Goal: Task Accomplishment & Management: Use online tool/utility

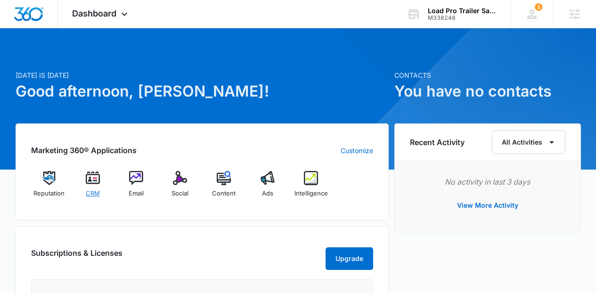
click at [90, 178] on img at bounding box center [93, 178] width 14 height 14
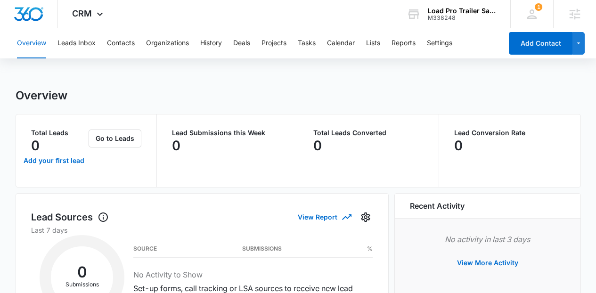
click at [383, 48] on div "Overview Leads Inbox Contacts Organizations History Deals Projects Tasks Calend…" at bounding box center [256, 43] width 491 height 30
click at [377, 43] on button "Lists" at bounding box center [373, 43] width 14 height 30
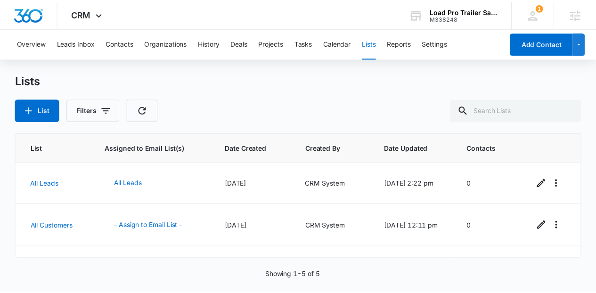
scroll to position [114, 0]
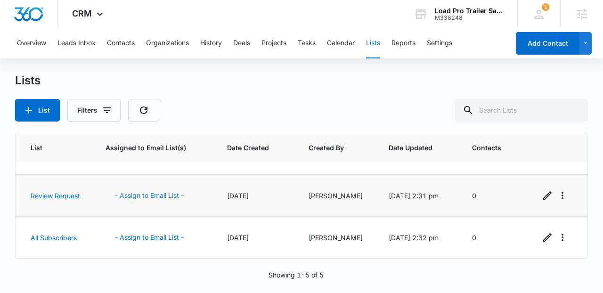
click at [157, 198] on button "- Assign to Email List -" at bounding box center [150, 195] width 88 height 23
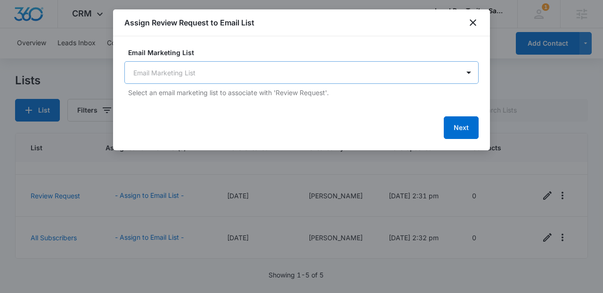
click at [226, 66] on body "CRM Apps Reputation CRM Email Social Content Ads Intelligence Files Brand Setti…" at bounding box center [301, 146] width 603 height 293
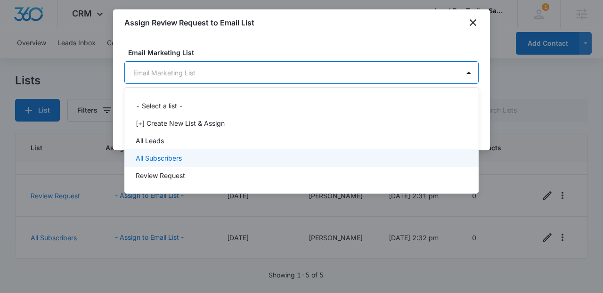
click at [209, 166] on div "All Subscribers" at bounding box center [301, 157] width 354 height 17
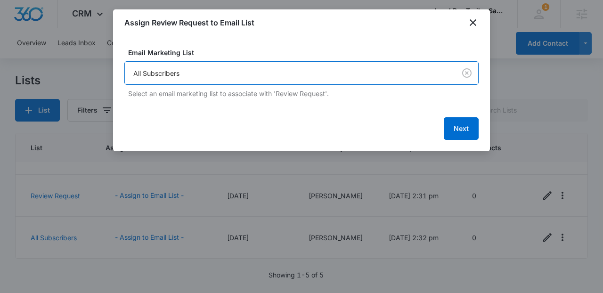
click at [180, 87] on div "Email Marketing List option All Subscribers, selected. All Subscribers Select a…" at bounding box center [301, 73] width 354 height 51
click at [175, 79] on body "CRM Apps Reputation CRM Email Social Content Ads Intelligence Files Brand Setti…" at bounding box center [301, 146] width 603 height 293
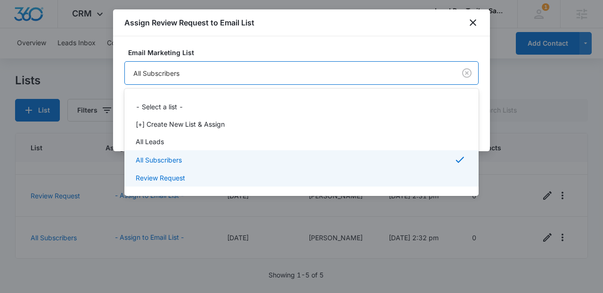
click at [178, 173] on p "Review Request" at bounding box center [160, 178] width 49 height 10
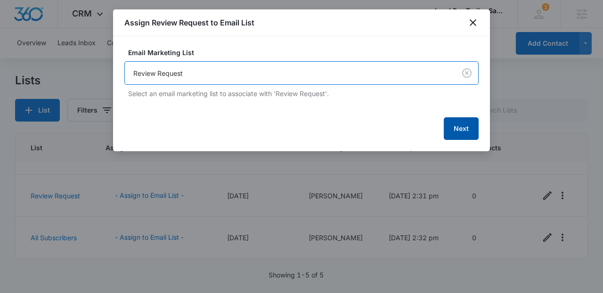
click at [468, 131] on button "Next" at bounding box center [461, 128] width 35 height 23
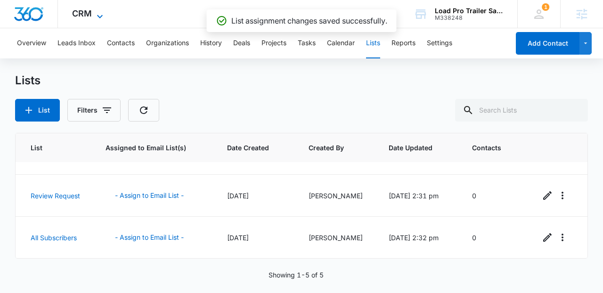
click at [79, 13] on span "CRM" at bounding box center [82, 13] width 20 height 10
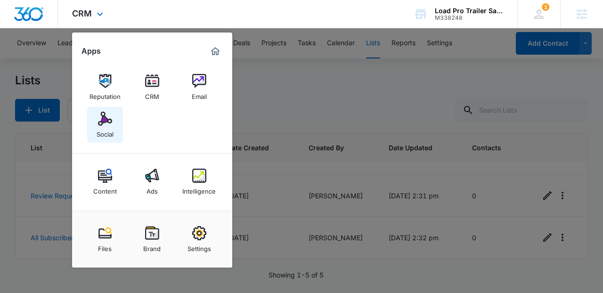
click at [113, 130] on div "Social" at bounding box center [105, 132] width 17 height 12
